Goal: Task Accomplishment & Management: Manage account settings

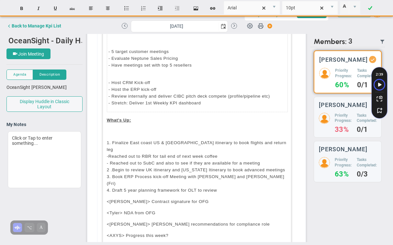
scroll to position [158, 0]
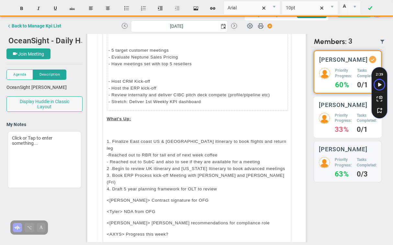
click at [349, 130] on div "Priority Progress: 33% Tasks Completed: 0/1" at bounding box center [348, 123] width 58 height 20
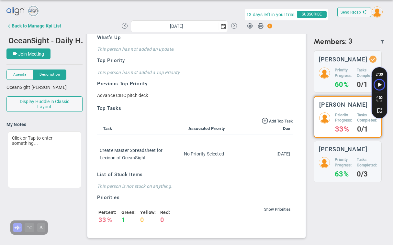
scroll to position [2, 0]
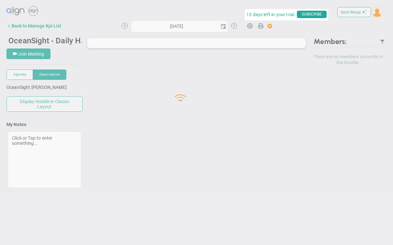
type input "[DATE]"
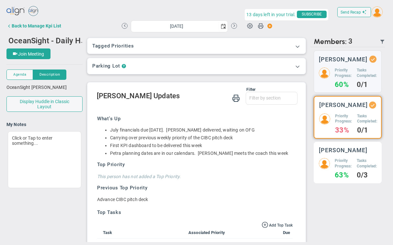
click at [350, 165] on div "Priority Progress: 63% Tasks Completed: 0/3" at bounding box center [348, 168] width 58 height 20
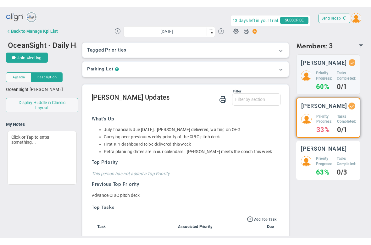
scroll to position [2, 0]
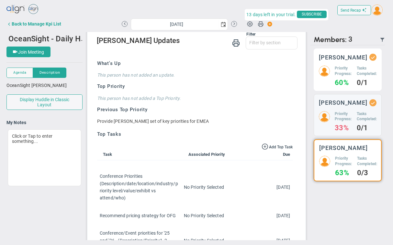
click at [357, 69] on h5 "Tasks Completed:" at bounding box center [367, 71] width 20 height 11
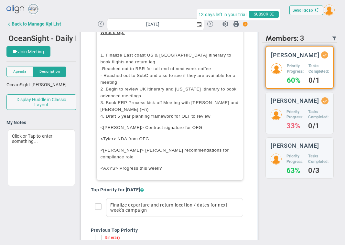
scroll to position [255, 0]
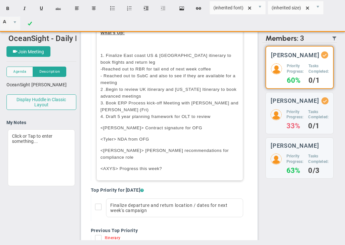
click at [167, 167] on p "<AXYS> Progress this week?" at bounding box center [170, 168] width 139 height 7
type input "Arial"
type input "10pt"
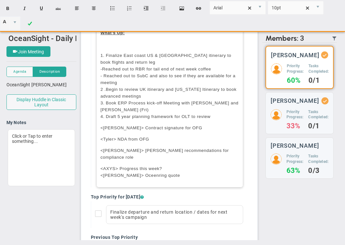
click at [129, 174] on span "<AXYS> Progress this week? <Matt> Oceenring quote" at bounding box center [141, 172] width 80 height 12
click at [165, 175] on p "<AXYS> Progress this week? <Matt> Oceenering quote" at bounding box center [170, 172] width 139 height 14
click at [128, 174] on span "<AXYS> Progress this week? <Matt> Oceenering quote sign off today" at bounding box center [158, 172] width 115 height 12
click at [169, 166] on p "<AXYS> Progress this week? <Matt> Oceanering quote sign off today" at bounding box center [170, 172] width 139 height 14
type input "(inherited font)"
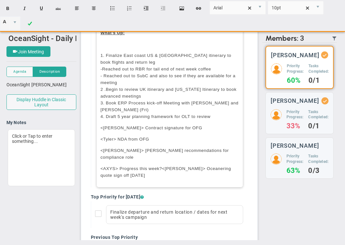
type input "(inherited size)"
type input "Arial"
type input "10pt"
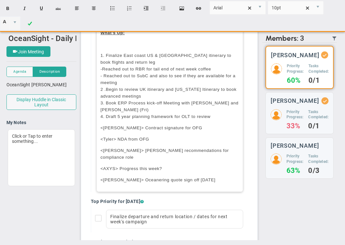
click at [129, 178] on span "<Matt> Oceanering quote sign off today" at bounding box center [158, 180] width 115 height 5
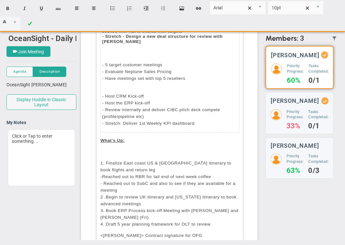
scroll to position [64, 0]
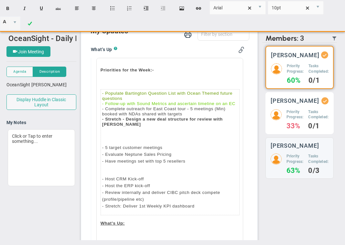
click at [297, 116] on h5 "Priority Progress:" at bounding box center [295, 114] width 17 height 11
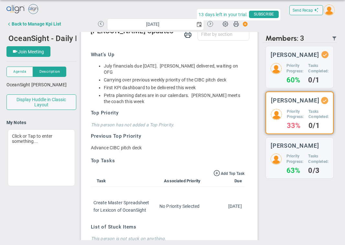
scroll to position [54, 0]
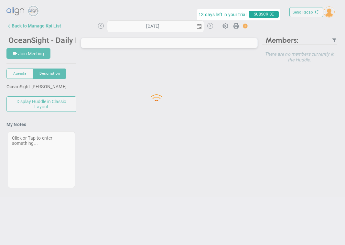
type input "[DATE]"
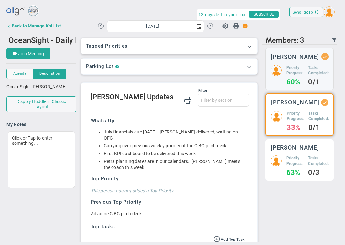
click at [289, 157] on div "[PERSON_NAME] Priority Progress: 63% Tasks Completed: 0/3" at bounding box center [300, 160] width 68 height 41
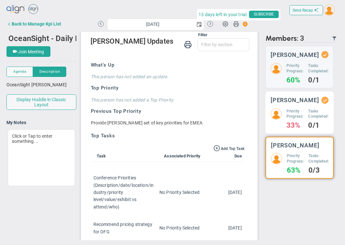
click at [289, 103] on h3 "[PERSON_NAME]" at bounding box center [295, 100] width 49 height 6
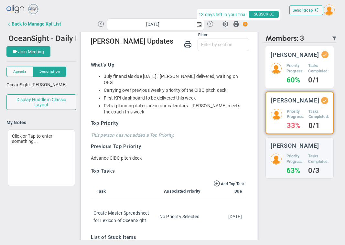
click at [289, 72] on h5 "Priority Progress:" at bounding box center [295, 68] width 17 height 11
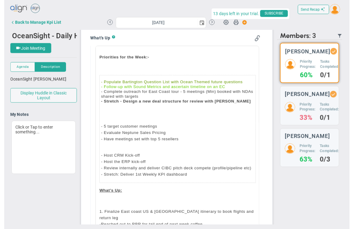
scroll to position [79, 0]
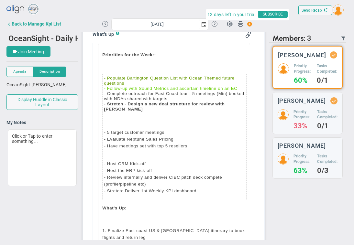
click at [322, 208] on div "There are no members currently in the Huddle. There are no members with updates…" at bounding box center [307, 142] width 77 height 198
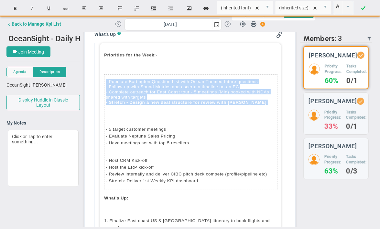
type input "Arial"
type input "10pt"
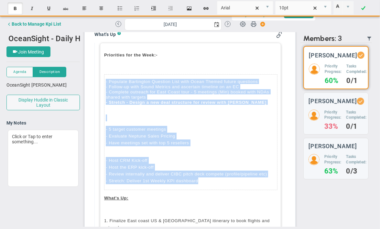
drag, startPoint x: 104, startPoint y: 80, endPoint x: 224, endPoint y: 174, distance: 152.8
click at [224, 174] on tbody "- Populate Bartington Question List with Ocean Themed future questions - Follow…" at bounding box center [191, 131] width 173 height 115
click at [150, 79] on span "- Populate Bartington Question List with Ocean Themed future questions" at bounding box center [182, 81] width 152 height 5
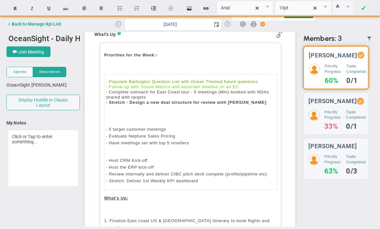
click at [151, 86] on span "- Follow-up with Sound Metrics and ascertain timeline on an EC" at bounding box center [172, 86] width 133 height 5
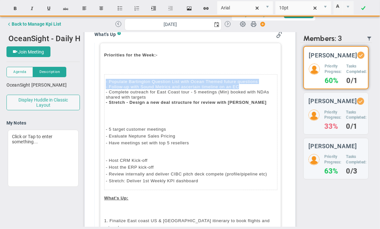
drag, startPoint x: 105, startPoint y: 80, endPoint x: 255, endPoint y: 83, distance: 150.2
click at [255, 83] on td "- Populate Bartington Question List with Ocean Themed future questions - Follow…" at bounding box center [191, 91] width 173 height 34
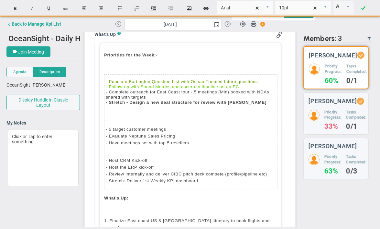
click at [136, 90] on span "- Complete outreach for East Coast tour - 5 meetings (Min) booked with NDAs sha…" at bounding box center [187, 94] width 163 height 10
click at [176, 95] on td "- Populate Bartington Question List with Ocean Themed future questions - Follow…" at bounding box center [191, 91] width 173 height 34
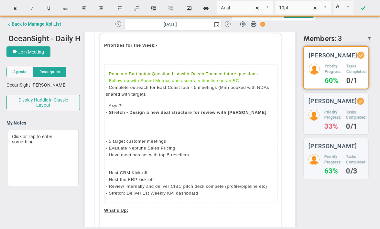
scroll to position [90, 0]
drag, startPoint x: 106, startPoint y: 129, endPoint x: 210, endPoint y: 149, distance: 105.6
click at [210, 149] on td "﻿ - 5 target customer meetings - Evaluate Neptune Sales Pricing - Have meetings…" at bounding box center [191, 141] width 173 height 43
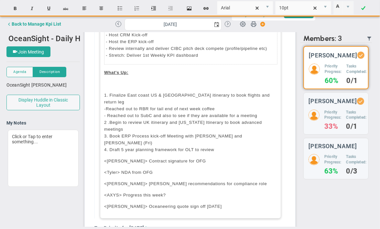
scroll to position [241, 0]
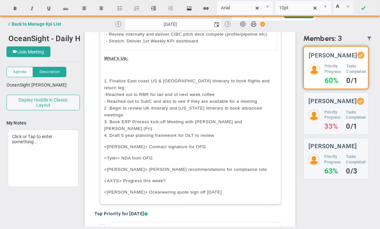
click at [262, 87] on p "1. Finalize East coast US & Canada itinerary to book flights and return leg - R…" at bounding box center [190, 107] width 173 height 61
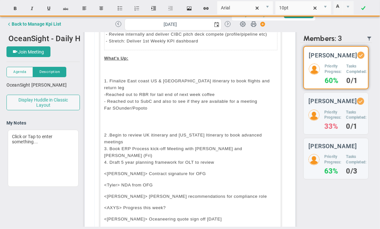
click at [117, 99] on span "- Reached out to SubC and also to see if they are available for a meeting Far S…" at bounding box center [180, 105] width 153 height 12
click at [114, 100] on p "1. Finalize East coast US & Canada itinerary to book flights and return leg - R…" at bounding box center [190, 121] width 173 height 88
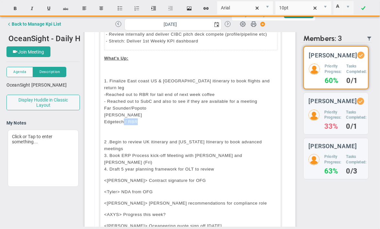
drag, startPoint x: 123, startPoint y: 106, endPoint x: 138, endPoint y: 105, distance: 14.9
click at [138, 105] on p "1. Finalize East coast US & Canada itinerary to book flights and return leg - R…" at bounding box center [190, 124] width 173 height 95
click at [131, 101] on p "1. Finalize East coast US & Canada itinerary to book flights and return leg - R…" at bounding box center [190, 124] width 173 height 95
type input "(inherited font)"
type input "(inherited size)"
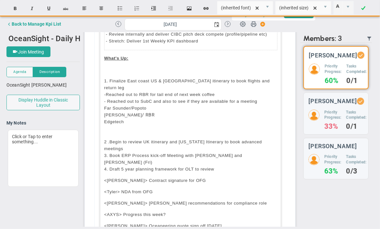
click at [142, 112] on span "/ RBR" at bounding box center [148, 114] width 13 height 5
type input "Arial"
type input "10pt"
click at [134, 108] on p "1. Finalize East coast US & Canada itinerary to book flights and return leg - R…" at bounding box center [190, 124] width 173 height 95
click at [104, 99] on span "- Reached out to SubC and also to see if they are available for a meeting Far S…" at bounding box center [180, 108] width 153 height 18
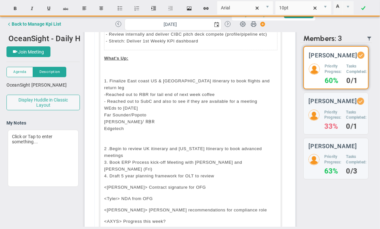
click at [111, 99] on span "- Reached out to SubC and also to see if they are available for a meeting WEds …" at bounding box center [180, 111] width 153 height 25
click at [111, 99] on span "- Reached out to SubC and also to see if they are available for a meeting Weds …" at bounding box center [180, 111] width 153 height 25
click at [155, 121] on p "1. Finalize East coast US & Canada itinerary to book flights and return leg - R…" at bounding box center [190, 128] width 173 height 102
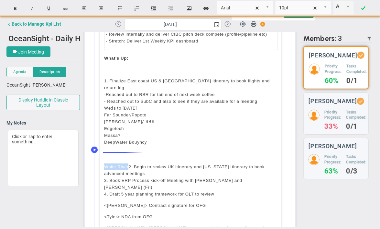
drag, startPoint x: 127, startPoint y: 149, endPoint x: 100, endPoint y: 150, distance: 26.6
click at [100, 150] on div "Priorities for the Week:- ﻿ - Populate Bartington Question List with Ocean Them…" at bounding box center [190, 71] width 181 height 381
click at [121, 132] on div "Priorities for the Week:- ﻿ - Populate Bartington Question List with Ocean Them…" at bounding box center [190, 71] width 181 height 381
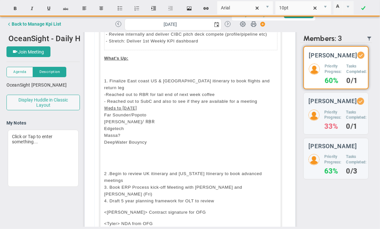
type input "(inherited font)"
type input "(inherited size)"
click at [146, 125] on p "1. Finalize East coast US & Canada itinerary to book flights and return leg - R…" at bounding box center [190, 114] width 173 height 75
type input "Arial"
type input "10pt"
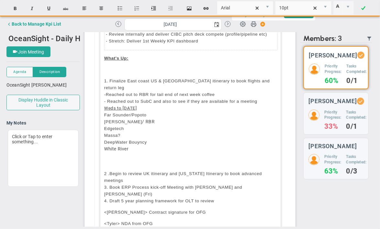
click at [135, 127] on span "Edgetech Massa? DeepWater Bouyncy" at bounding box center [125, 135] width 43 height 18
click at [155, 129] on p "1. Finalize East coast US & Canada itinerary to book flights and return leg - R…" at bounding box center [190, 114] width 173 height 75
type input "(inherited font)"
type input "(inherited size)"
click at [160, 125] on p "1. Finalize East coast US & Canada itinerary to book flights and return leg - R…" at bounding box center [190, 114] width 173 height 75
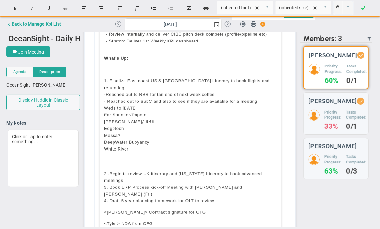
type input "Arial"
type input "10pt"
type input "(inherited font)"
type input "(inherited size)"
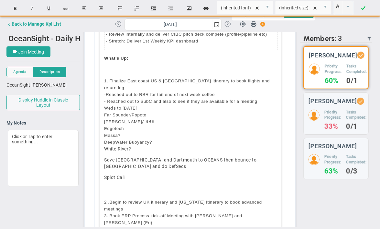
click at [112, 174] on span "Splot Cali﻿" at bounding box center [114, 176] width 21 height 5
click at [135, 174] on p "Split Cali﻿" at bounding box center [190, 177] width 173 height 7
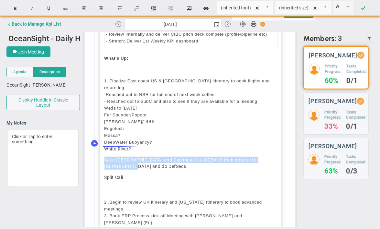
drag, startPoint x: 128, startPoint y: 152, endPoint x: 98, endPoint y: 145, distance: 30.3
click at [98, 144] on body "Welcome to Align! You are currently logged into a sandbox company. Your sandbox…" at bounding box center [190, 114] width 380 height 229
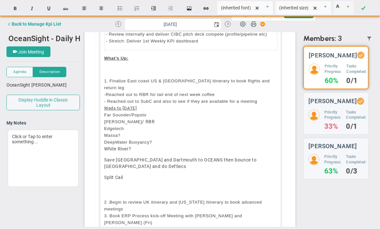
click at [133, 174] on p "Split Cali﻿" at bounding box center [190, 177] width 173 height 7
click at [104, 174] on span "Split Cali﻿" at bounding box center [113, 176] width 19 height 5
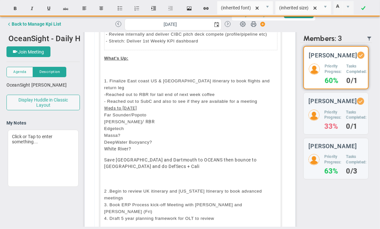
click at [148, 156] on p "Save Halifax and Dartmouth to OCEANS then bounce to Halifax and do DefSecs + Ca…" at bounding box center [190, 162] width 173 height 13
drag, startPoint x: 103, startPoint y: 100, endPoint x: 179, endPoint y: 101, distance: 76.7
click at [179, 101] on p "1. Finalize East coast US & Canada itinerary to book flights and return leg - R…" at bounding box center [190, 114] width 173 height 74
type input "Arial"
type input "10pt"
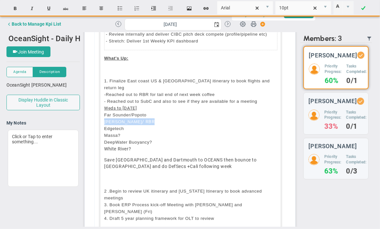
drag, startPoint x: 104, startPoint y: 106, endPoint x: 147, endPoint y: 106, distance: 43.7
click at [147, 106] on p "1. Finalize East coast US & Canada itinerary to book flights and return leg - R…" at bounding box center [190, 114] width 173 height 74
click at [116, 126] on span "Edgetech Massa? DeepWater Buoyancy?" at bounding box center [128, 135] width 48 height 18
type input "Arial"
type input "10pt"
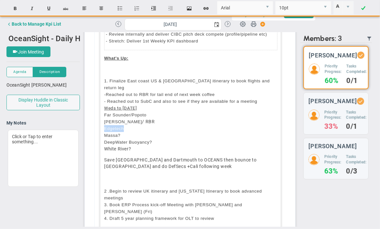
click at [116, 126] on span "Edgetech Massa? DeepWater Buoyancy?" at bounding box center [128, 135] width 48 height 18
drag, startPoint x: 103, startPoint y: 119, endPoint x: 140, endPoint y: 131, distance: 38.7
click at [140, 131] on p "1. Finalize East coast US & Canada itinerary to book flights and return leg - R…" at bounding box center [190, 114] width 173 height 74
click at [140, 126] on span "Edgetech Massa? DeepWater Buoyancy?" at bounding box center [128, 135] width 48 height 18
type input "Arial"
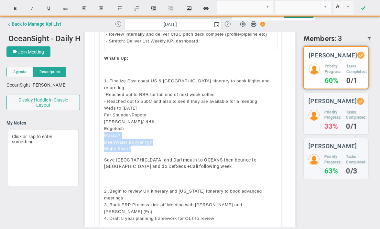
type input "10pt"
click at [140, 126] on span "Edgetech Massa? DeepWater Buoyancy?" at bounding box center [128, 135] width 48 height 18
click at [104, 106] on span "Weds to [DATE]" at bounding box center [120, 108] width 33 height 5
click at [196, 156] on p "Save Halifax and Dartmouth to OCEANS then bounce to Halifax and do DefSecs + Ca…" at bounding box center [190, 162] width 173 height 13
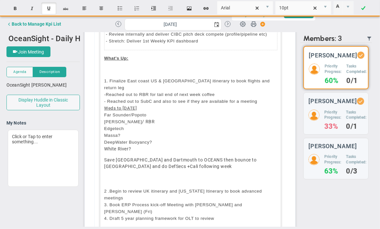
type input "(inherited font)"
type input "(inherited size)"
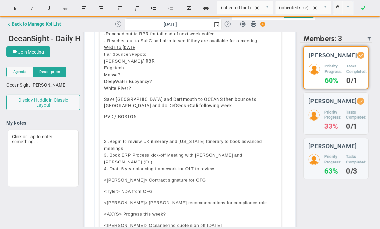
scroll to position [347, 0]
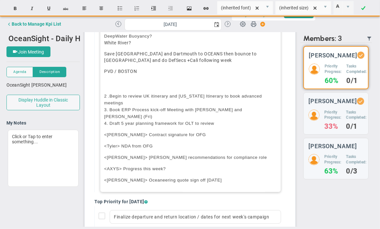
click at [133, 107] on span "3. Book ERP Process kick-off Meeting with [PERSON_NAME] and [PERSON_NAME] (Fri)" at bounding box center [173, 113] width 138 height 12
type input "Arial"
type input "10pt"
click at [133, 107] on span "3. Book ERP Process kick-off Meeting with [PERSON_NAME] and [PERSON_NAME] (Fri)" at bounding box center [173, 113] width 138 height 12
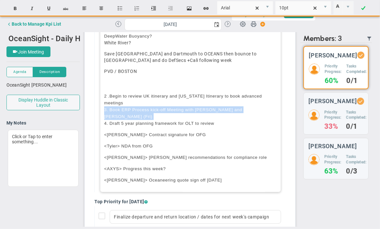
click at [133, 107] on span "3. Book ERP Process kick-off Meeting with [PERSON_NAME] and [PERSON_NAME] (Fri)" at bounding box center [173, 113] width 138 height 12
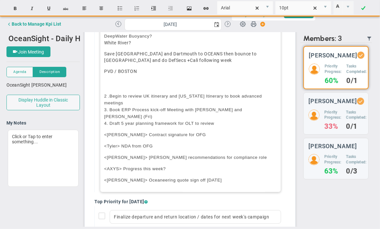
click at [131, 121] on span "4. Draft 5 year planning framework for OLT to review" at bounding box center [159, 123] width 110 height 5
click at [135, 132] on span "<[PERSON_NAME]> Contract signature for OFG" at bounding box center [155, 134] width 102 height 5
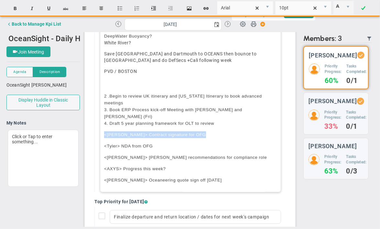
click at [135, 132] on span "<[PERSON_NAME]> Contract signature for OFG" at bounding box center [155, 134] width 102 height 5
click at [127, 143] on span "<Tyler> NDA from OFG" at bounding box center [128, 145] width 49 height 5
click at [128, 155] on span "<[PERSON_NAME]> [PERSON_NAME] recommendations for compliance role" at bounding box center [185, 157] width 163 height 5
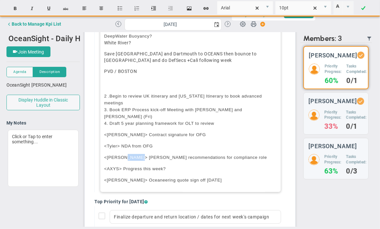
click at [128, 155] on span "<[PERSON_NAME]> [PERSON_NAME] recommendations for compliance role" at bounding box center [185, 157] width 163 height 5
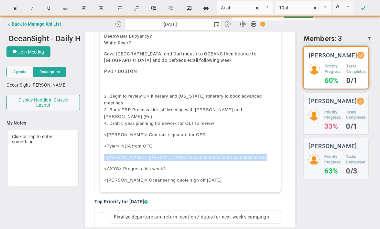
click at [128, 155] on span "<[PERSON_NAME]> [PERSON_NAME] recommendations for compliance role" at bounding box center [185, 157] width 163 height 5
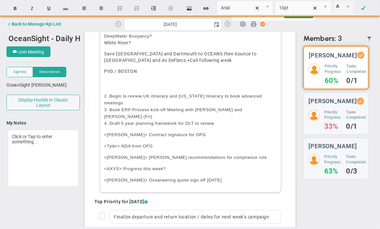
click at [130, 166] on span "<AXYS> Progress this week?" at bounding box center [135, 168] width 62 height 5
click at [126, 177] on span "<[PERSON_NAME]> Oceaneering quote sign off [DATE]" at bounding box center [163, 179] width 118 height 5
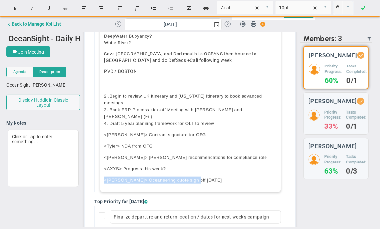
click at [126, 177] on span "<[PERSON_NAME]> Oceaneering quote sign off [DATE]" at bounding box center [163, 179] width 118 height 5
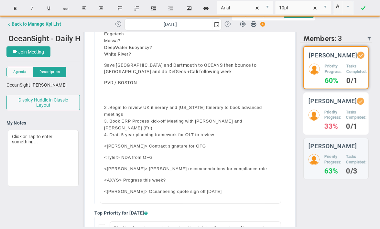
click at [325, 104] on h3 "[PERSON_NAME]" at bounding box center [333, 101] width 49 height 6
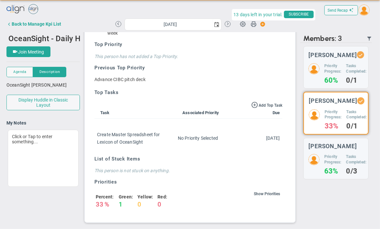
scroll to position [5, 0]
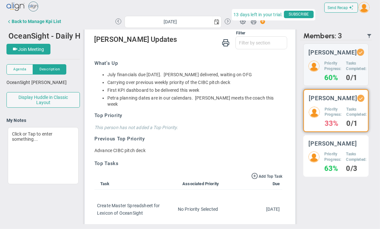
click at [330, 162] on h5 "Priority Progress:" at bounding box center [333, 156] width 17 height 11
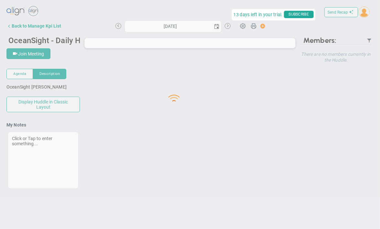
type input "[DATE]"
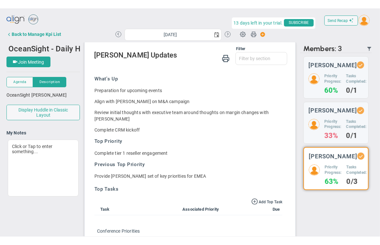
scroll to position [50, 0]
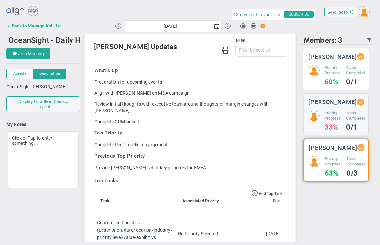
click at [329, 71] on h5 "Priority Progress:" at bounding box center [333, 70] width 17 height 11
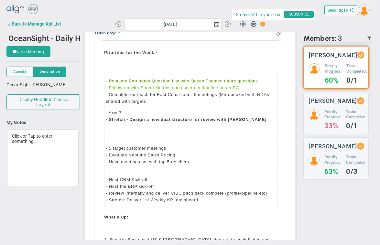
scroll to position [80, 0]
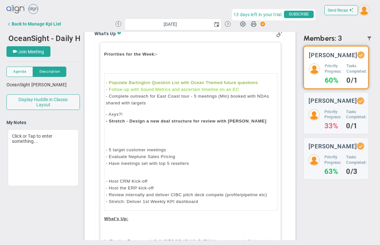
click at [143, 115] on p "- Axys?! - Stretch - Design a new deal structure for review with Khalil" at bounding box center [191, 118] width 170 height 14
type input "Arial"
type input "10pt"
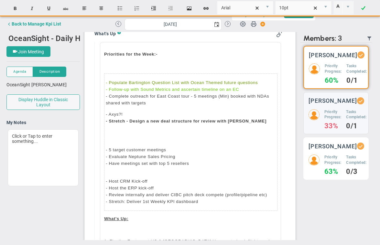
click at [327, 166] on h5 "Priority Progress:" at bounding box center [333, 160] width 17 height 11
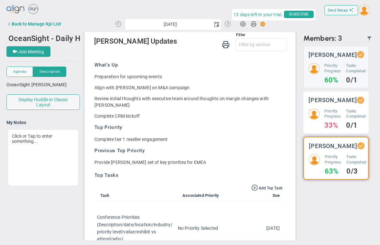
click at [327, 103] on h3 "[PERSON_NAME]" at bounding box center [333, 100] width 49 height 6
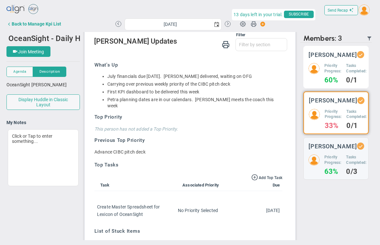
click at [332, 66] on h5 "Priority Progress:" at bounding box center [333, 68] width 17 height 11
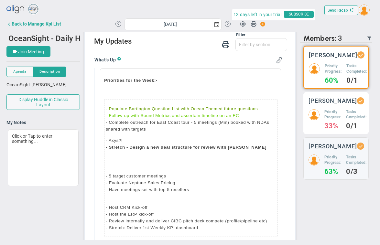
click at [325, 118] on h5 "Priority Progress:" at bounding box center [333, 114] width 17 height 11
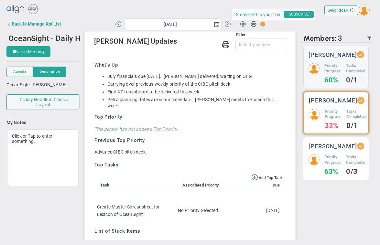
click at [323, 150] on h3 "[PERSON_NAME]" at bounding box center [333, 146] width 49 height 6
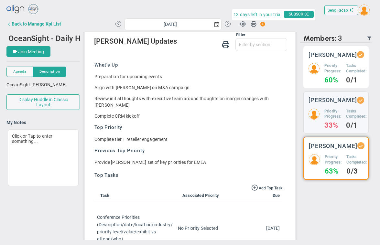
click at [328, 62] on div "Craig Churchill Priority Progress: 60% Tasks Completed: 0/1" at bounding box center [336, 67] width 65 height 42
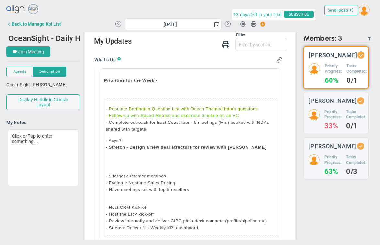
scroll to position [54, 0]
click at [71, 36] on span "OceanSight - Daily Huddle" at bounding box center [54, 38] width 92 height 10
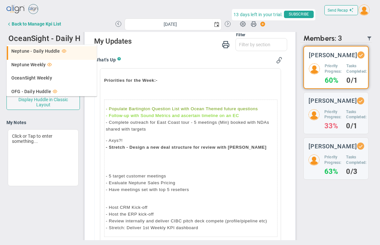
click at [38, 50] on span "Neptune - Daily Huddle" at bounding box center [35, 51] width 49 height 5
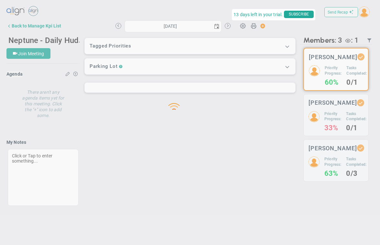
type input "[DATE]"
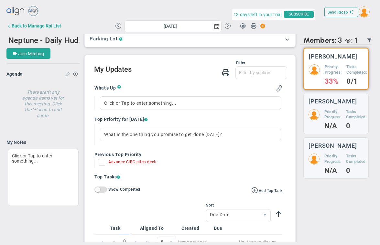
scroll to position [125, 0]
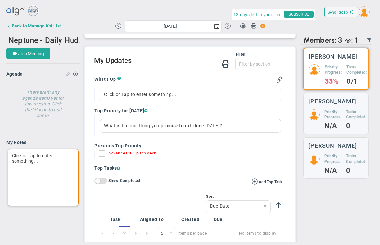
click at [29, 158] on div "Click or Tap to enter something..." at bounding box center [43, 177] width 71 height 57
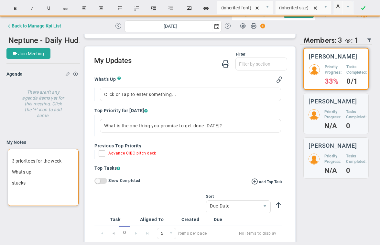
click at [30, 162] on p "3 prioritoes for the week" at bounding box center [43, 161] width 62 height 6
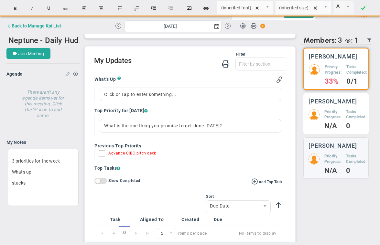
click at [337, 124] on div "Send Recap Profile Contact your Advisor Share! Become an Affiliate" at bounding box center [189, 124] width 367 height 238
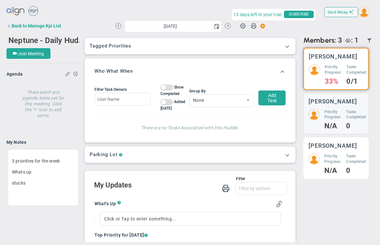
click at [329, 165] on h5 "Priority Progress:" at bounding box center [333, 159] width 17 height 11
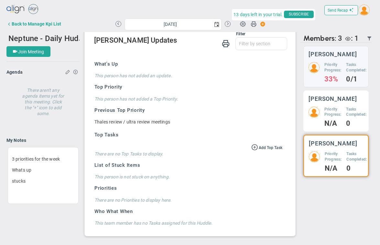
click at [332, 115] on h5 "Priority Progress:" at bounding box center [333, 112] width 17 height 11
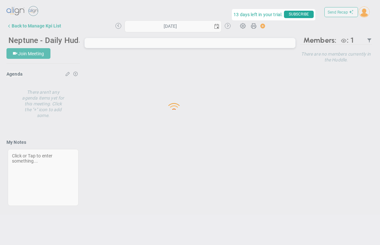
type input "[DATE]"
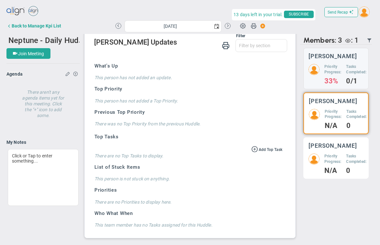
click at [331, 159] on div "[PERSON_NAME] Priority Progress: N/A Tasks Completed: 0" at bounding box center [336, 158] width 65 height 41
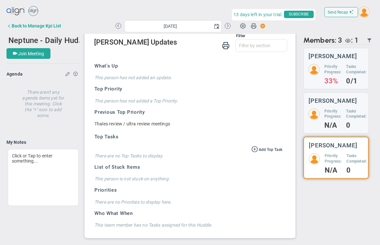
scroll to position [2, 0]
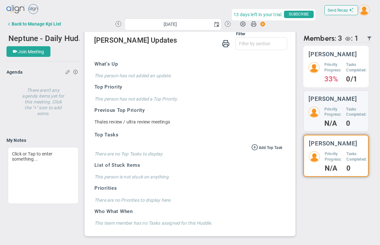
click at [328, 57] on h3 "[PERSON_NAME]" at bounding box center [333, 54] width 49 height 6
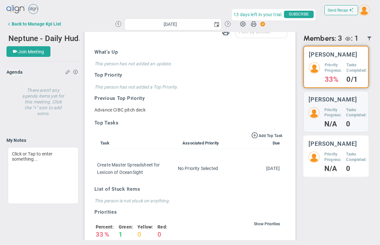
click at [329, 160] on h5 "Priority Progress:" at bounding box center [333, 157] width 17 height 11
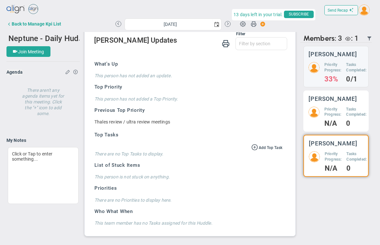
click at [325, 114] on h5 "Priority Progress:" at bounding box center [333, 112] width 17 height 11
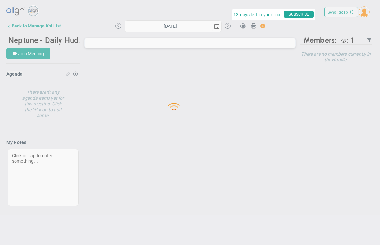
type input "[DATE]"
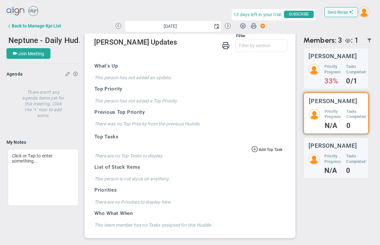
scroll to position [156, 0]
click at [23, 158] on div "Click or Tap to enter something..." at bounding box center [43, 177] width 71 height 57
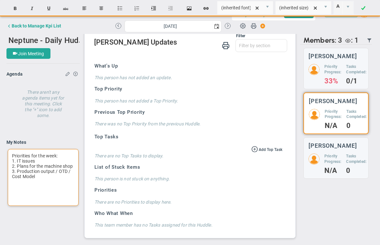
click at [46, 176] on div "Priorities for the week: 1. IT issues 2. Plans for the machine shop 3. Producti…" at bounding box center [43, 177] width 71 height 57
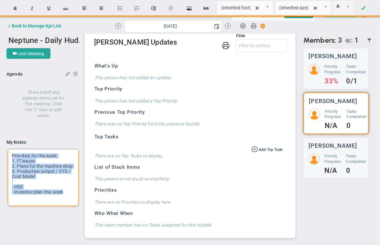
drag, startPoint x: 65, startPoint y: 193, endPoint x: 9, endPoint y: 158, distance: 66.5
click at [9, 158] on div "Priorities for the week: 1. IT issues 2. Plans for the machine shop 3. Producti…" at bounding box center [43, 177] width 71 height 57
copy div "Priorities for the week: 1. IT issues 2. Plans for the machine shop 3. Producti…"
copy div "1. IT issues 2. Plans for the machine shop 3. Production output / OTD / Cost Mo…"
click at [68, 195] on div "Priorities for the week: 1. IT issues 2. Plans for the machine shop 3. Producti…" at bounding box center [43, 177] width 71 height 57
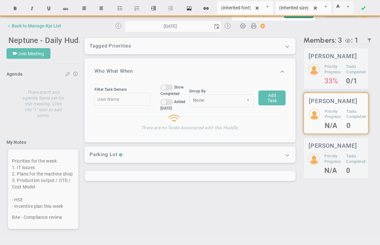
scroll to position [0, 0]
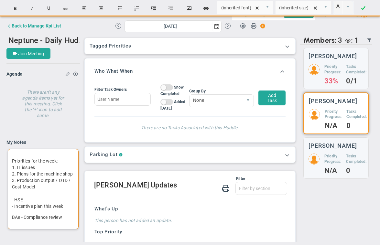
click at [17, 168] on p "Priorities for the week: 1. IT issues 2. Plans for the machine shop 3. Producti…" at bounding box center [43, 184] width 62 height 52
click at [17, 174] on p "Priorities for the week: 1. Fix IT issues 2. Plans for the machine shop 3. Prod…" at bounding box center [43, 184] width 62 height 52
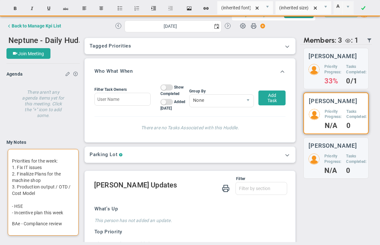
click at [26, 175] on p "Priorities for the week: 1. Fix IT issues 2. Finaliize Plans for the machine sh…" at bounding box center [43, 187] width 62 height 58
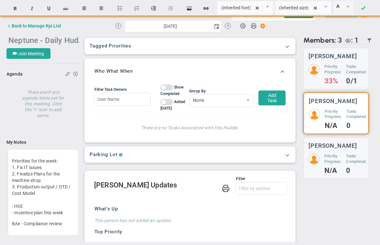
click at [59, 40] on span "Neptune - Daily Huddle" at bounding box center [48, 40] width 81 height 10
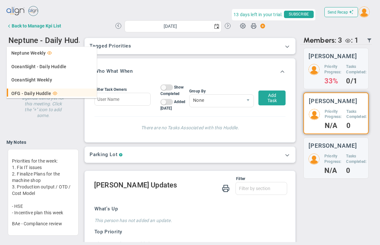
click at [35, 94] on span "OFG - Daily Huddle" at bounding box center [31, 93] width 40 height 5
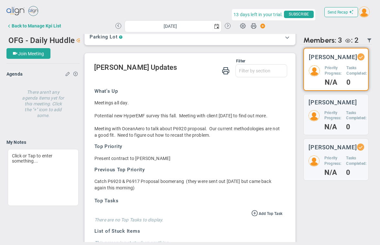
scroll to position [130, 0]
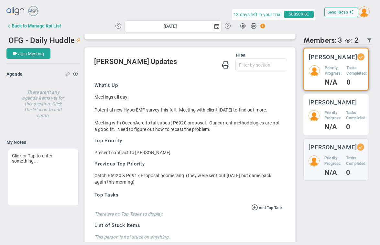
click at [328, 121] on h5 "Priority Progress:" at bounding box center [333, 115] width 17 height 11
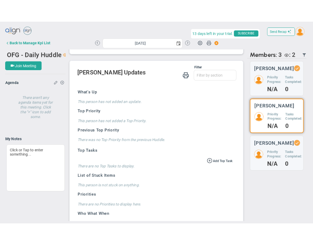
scroll to position [2, 0]
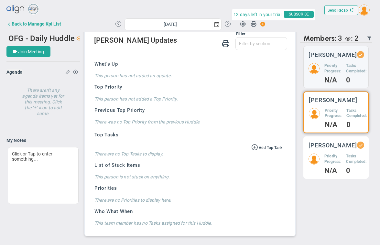
click at [333, 149] on h3 "[PERSON_NAME]" at bounding box center [333, 145] width 49 height 6
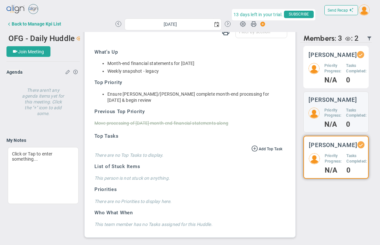
click at [329, 73] on h5 "Priority Progress:" at bounding box center [333, 68] width 17 height 11
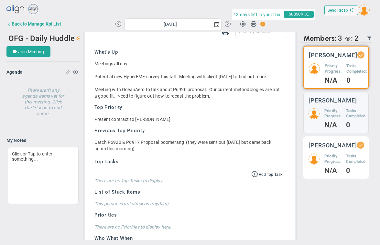
click at [330, 162] on h5 "Priority Progress:" at bounding box center [333, 159] width 17 height 11
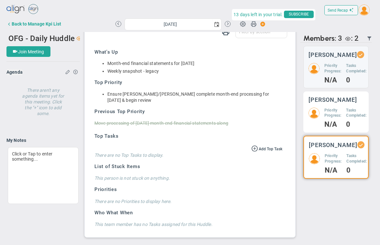
click at [319, 103] on h3 "[PERSON_NAME]" at bounding box center [333, 100] width 49 height 6
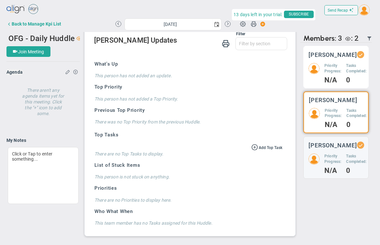
click at [326, 69] on h5 "Priority Progress:" at bounding box center [333, 68] width 17 height 11
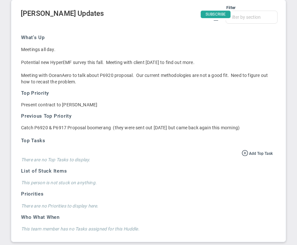
scroll to position [473, 0]
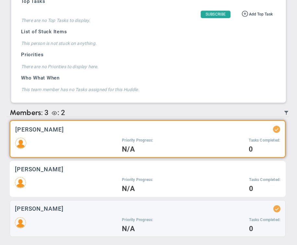
click at [63, 178] on div "Priority Progress: N/A Tasks Completed: 0" at bounding box center [147, 184] width 265 height 15
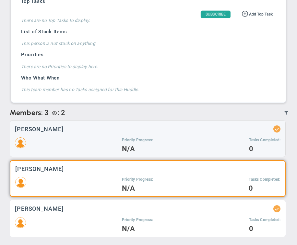
click at [66, 226] on div "Priority Progress: N/A Tasks Completed: 0" at bounding box center [147, 225] width 265 height 15
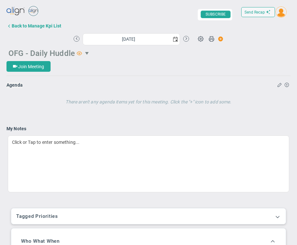
click at [55, 51] on span "OFG - Daily Huddle" at bounding box center [41, 53] width 66 height 9
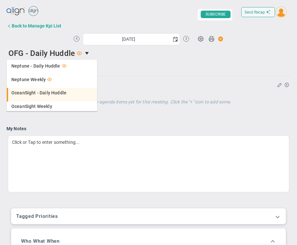
click at [35, 93] on span "OceanSight - Daily Huddle" at bounding box center [38, 93] width 55 height 5
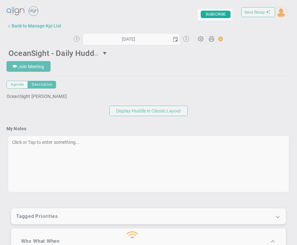
type input "[DATE]"
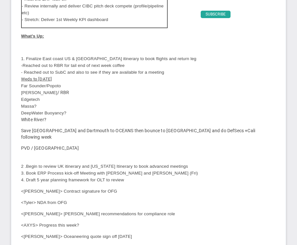
scroll to position [440, 0]
